Goal: Find specific page/section: Find specific page/section

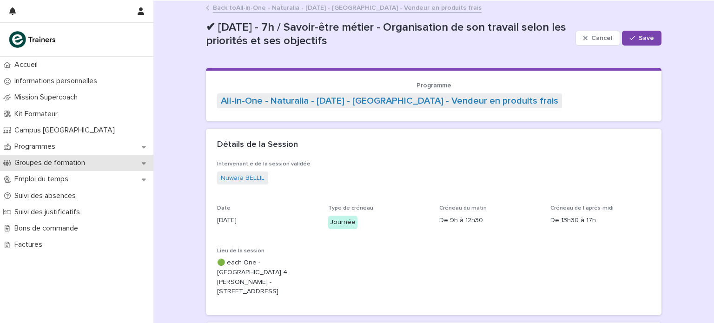
click at [70, 167] on p "Groupes de formation" at bounding box center [52, 163] width 82 height 9
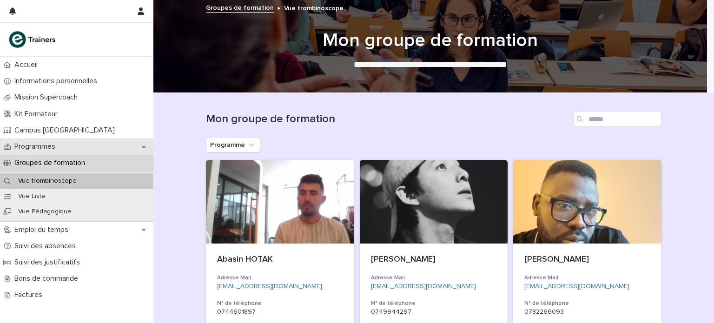
click at [47, 146] on p "Programmes" at bounding box center [37, 146] width 52 height 9
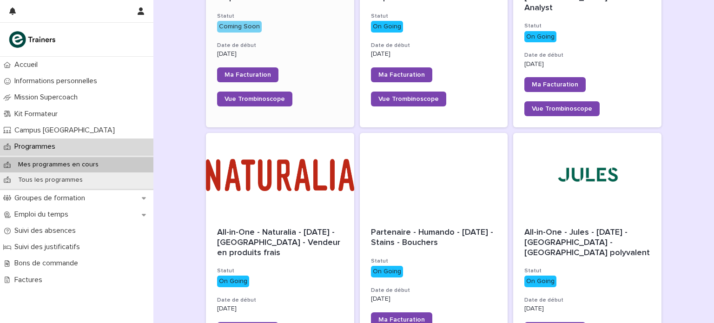
scroll to position [270, 0]
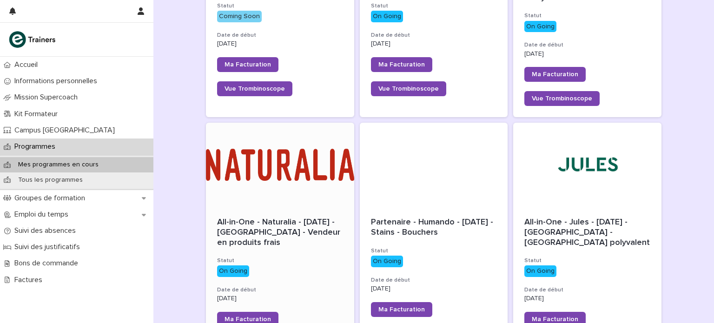
click at [272, 181] on div at bounding box center [280, 165] width 148 height 84
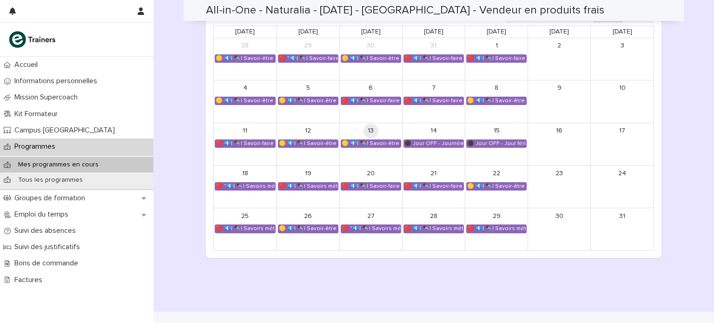
scroll to position [604, 0]
click at [366, 145] on div "🟡 💶| ✒️| Savoir-être métier - Organisation de son travail selon les priorités e…" at bounding box center [371, 142] width 60 height 7
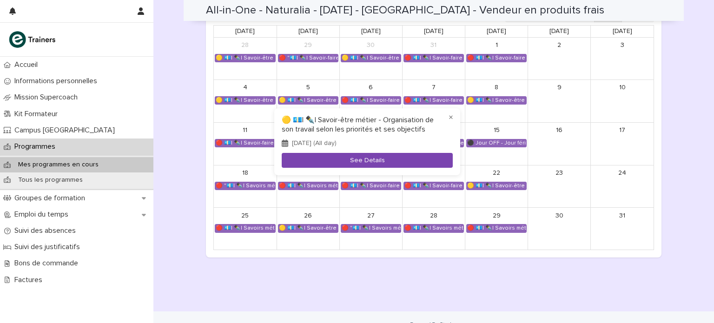
click at [370, 162] on button "See Details" at bounding box center [367, 160] width 171 height 15
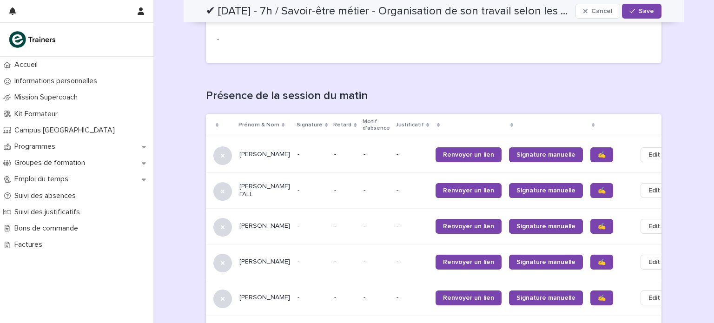
scroll to position [339, 0]
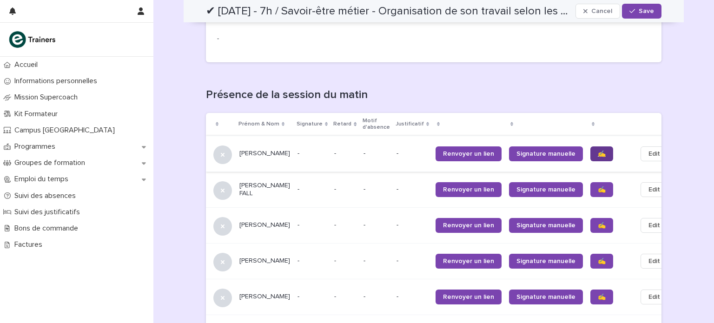
click at [455, 146] on link "✍️" at bounding box center [601, 153] width 23 height 15
click at [455, 186] on span "✍️" at bounding box center [602, 189] width 8 height 7
click at [455, 222] on span "✍️" at bounding box center [602, 225] width 8 height 7
click at [455, 258] on span "✍️" at bounding box center [602, 261] width 8 height 7
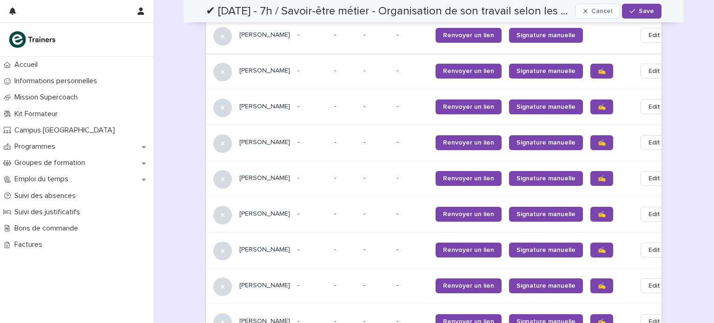
scroll to position [632, 0]
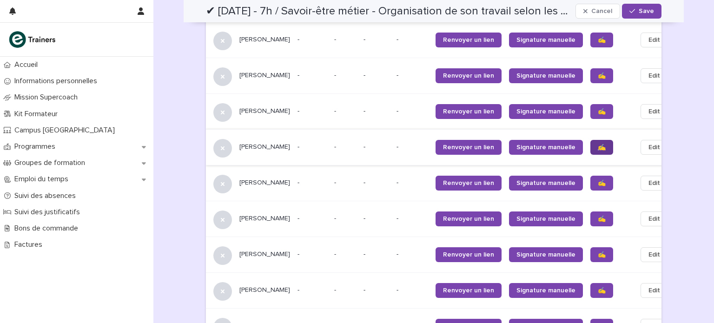
click at [455, 144] on span "✍️" at bounding box center [602, 147] width 8 height 7
click at [455, 180] on span "✍️" at bounding box center [602, 183] width 8 height 7
click at [455, 216] on span "✍️" at bounding box center [602, 219] width 8 height 7
click at [455, 251] on span "✍️" at bounding box center [602, 254] width 8 height 7
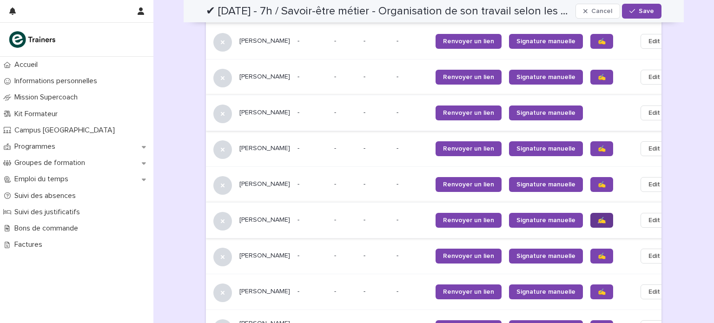
scroll to position [681, 0]
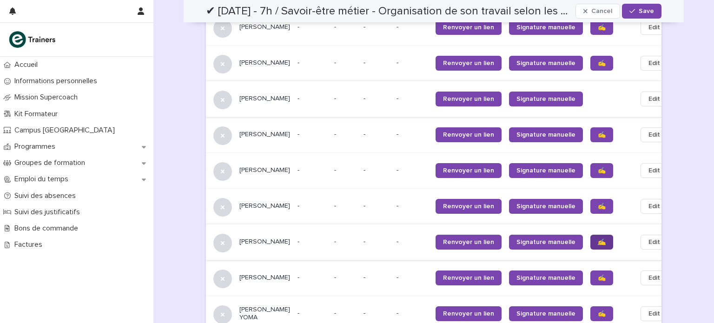
click at [455, 239] on span "✍️" at bounding box center [602, 242] width 8 height 7
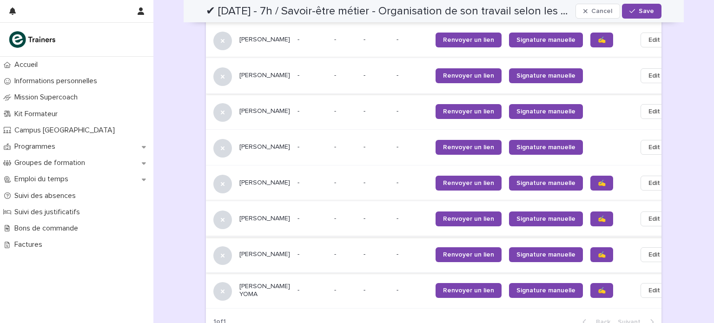
scroll to position [736, 0]
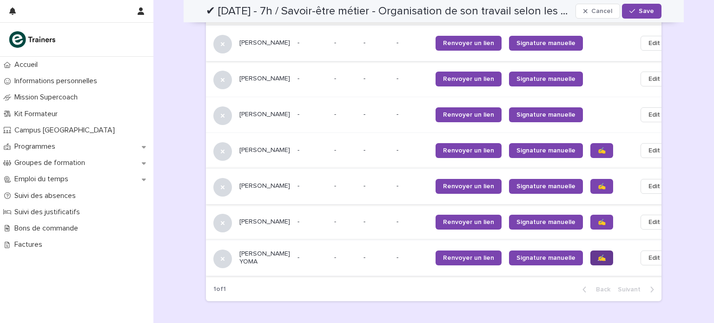
click at [455, 256] on span "✍️" at bounding box center [602, 258] width 8 height 7
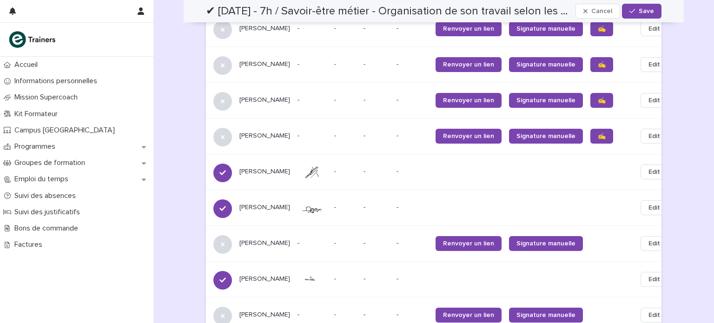
scroll to position [613, 0]
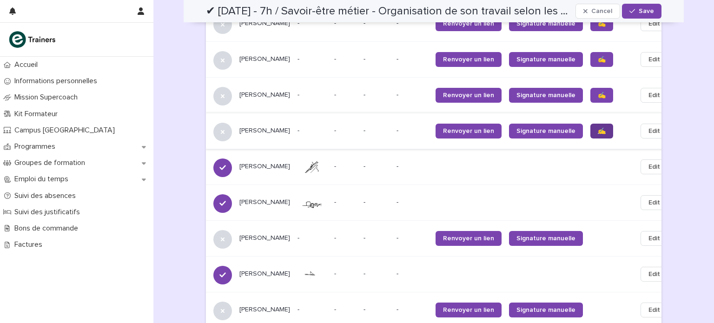
click at [598, 128] on span "✍️" at bounding box center [602, 131] width 8 height 7
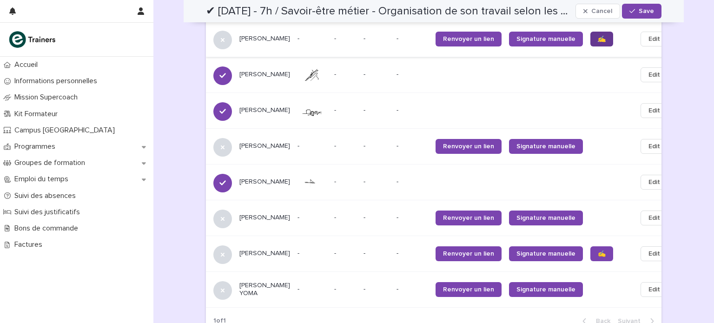
scroll to position [800, 0]
